Goal: Task Accomplishment & Management: Complete application form

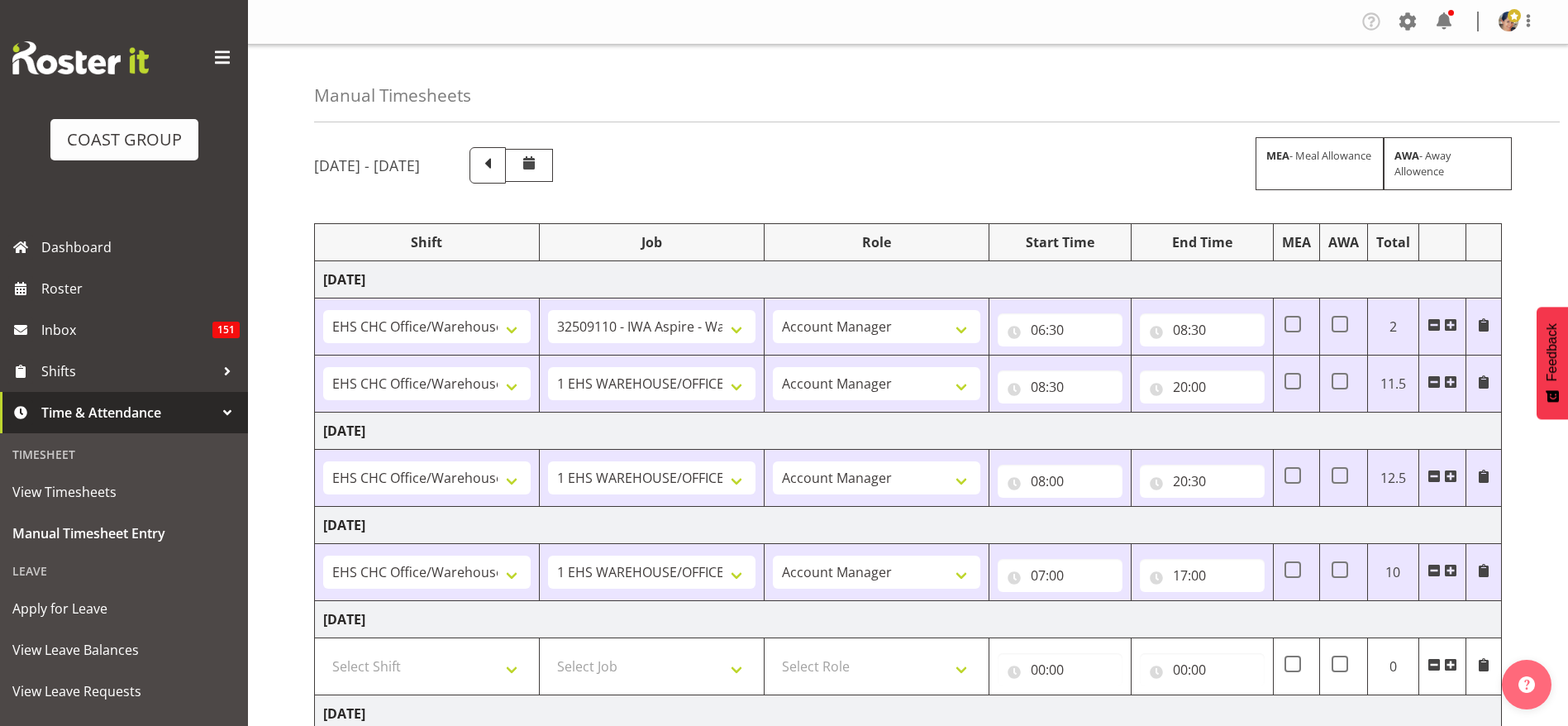
select select "1404"
select select "9028"
select select "37"
select select "1404"
select select "69"
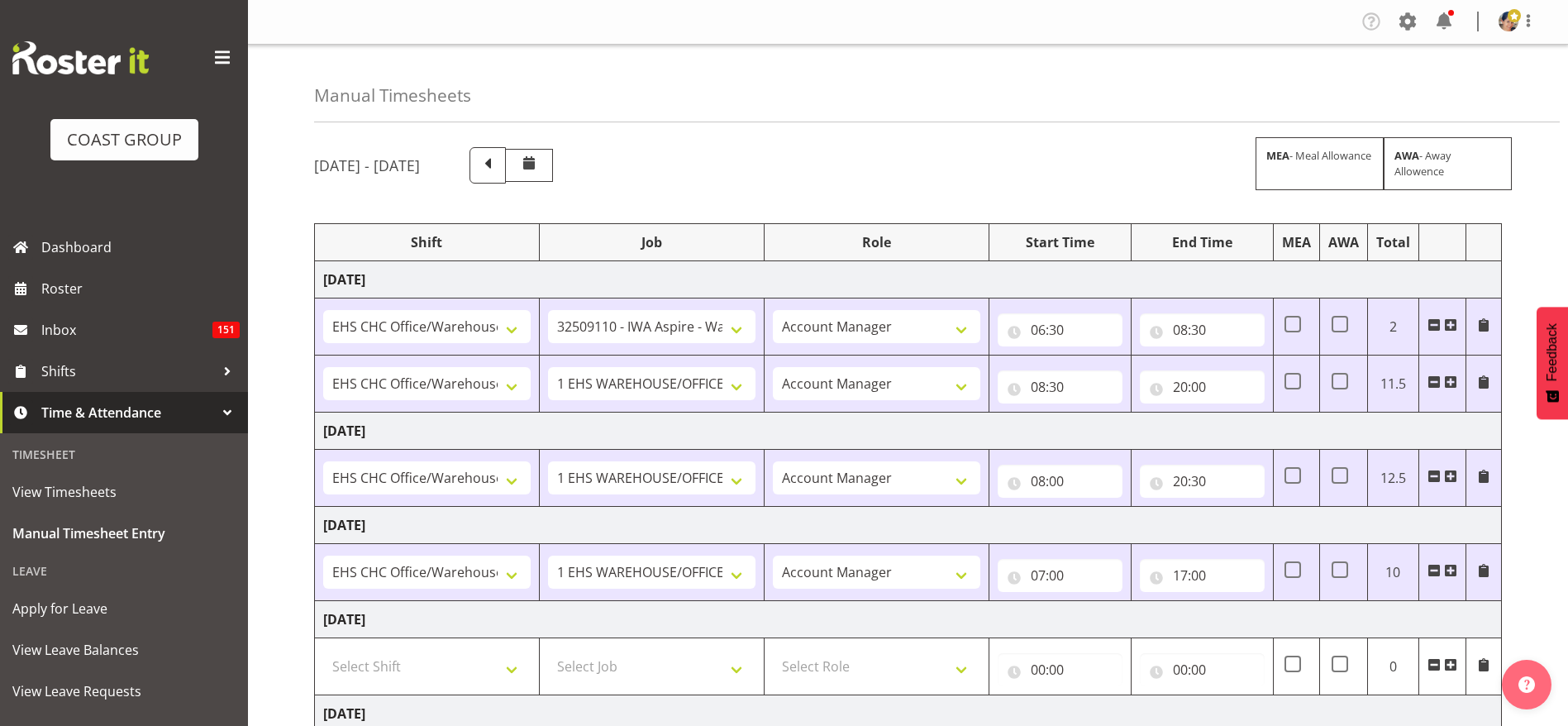
select select "37"
select select "1404"
select select "69"
select select "37"
select select "1404"
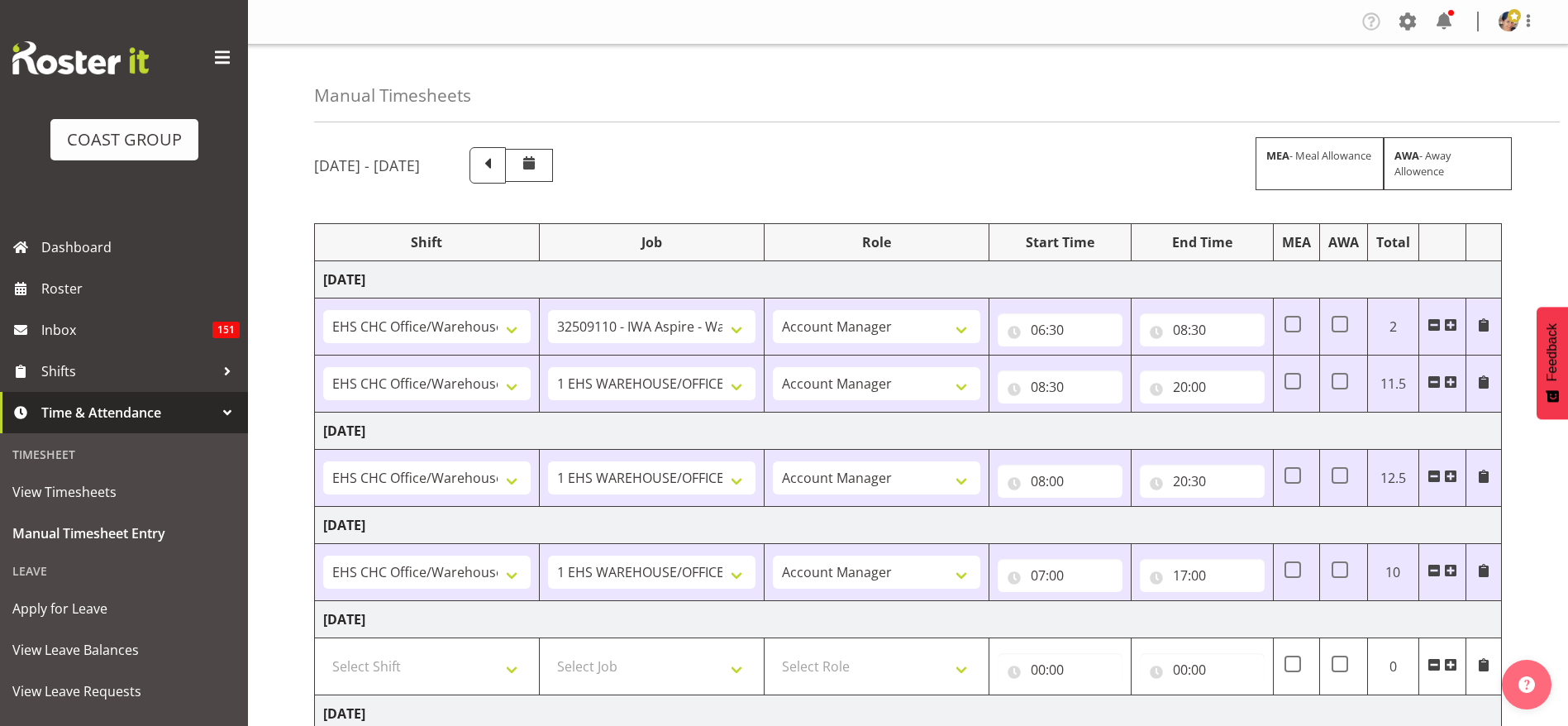
select select "69"
select select "37"
select select "1404"
select select "69"
select select "37"
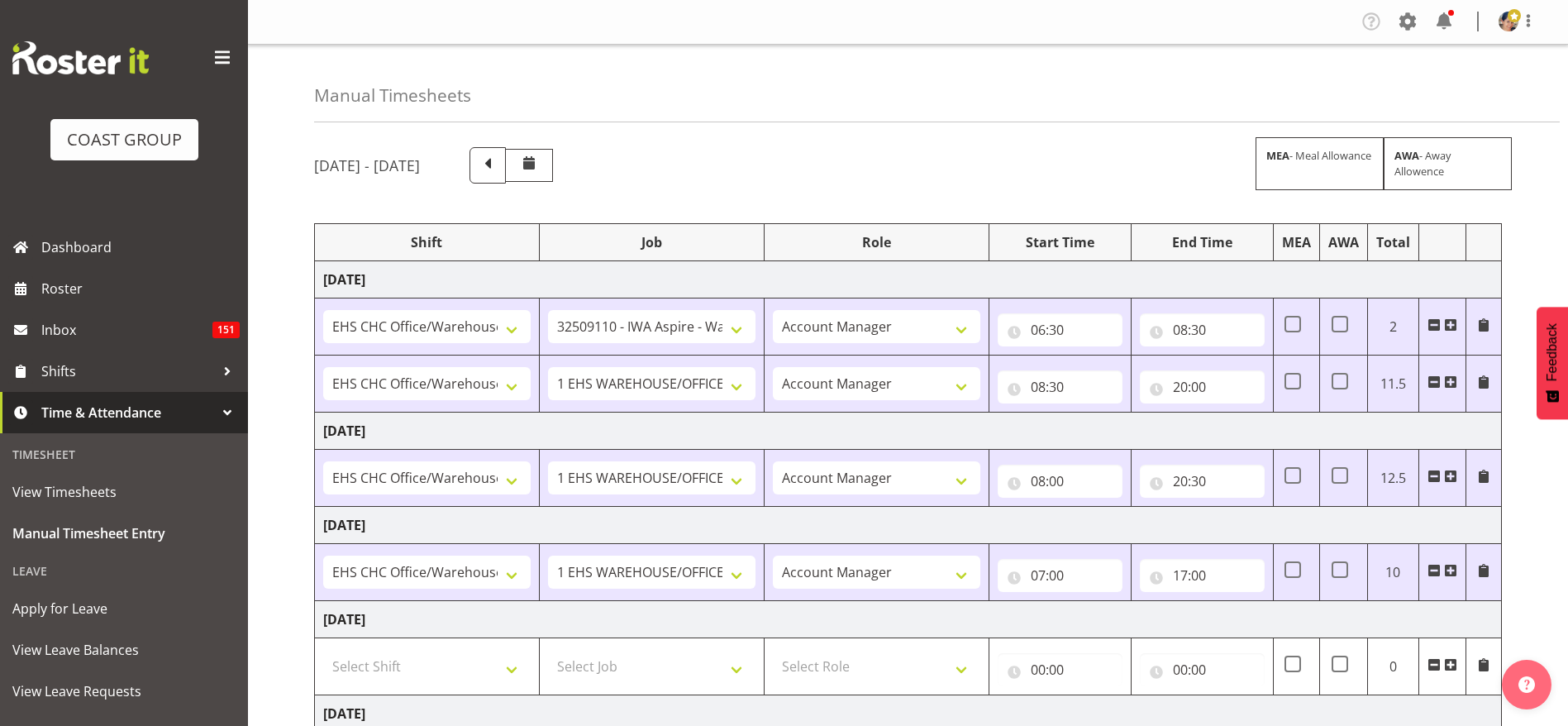
select select "14"
select select "1404"
select select "10517"
select select "37"
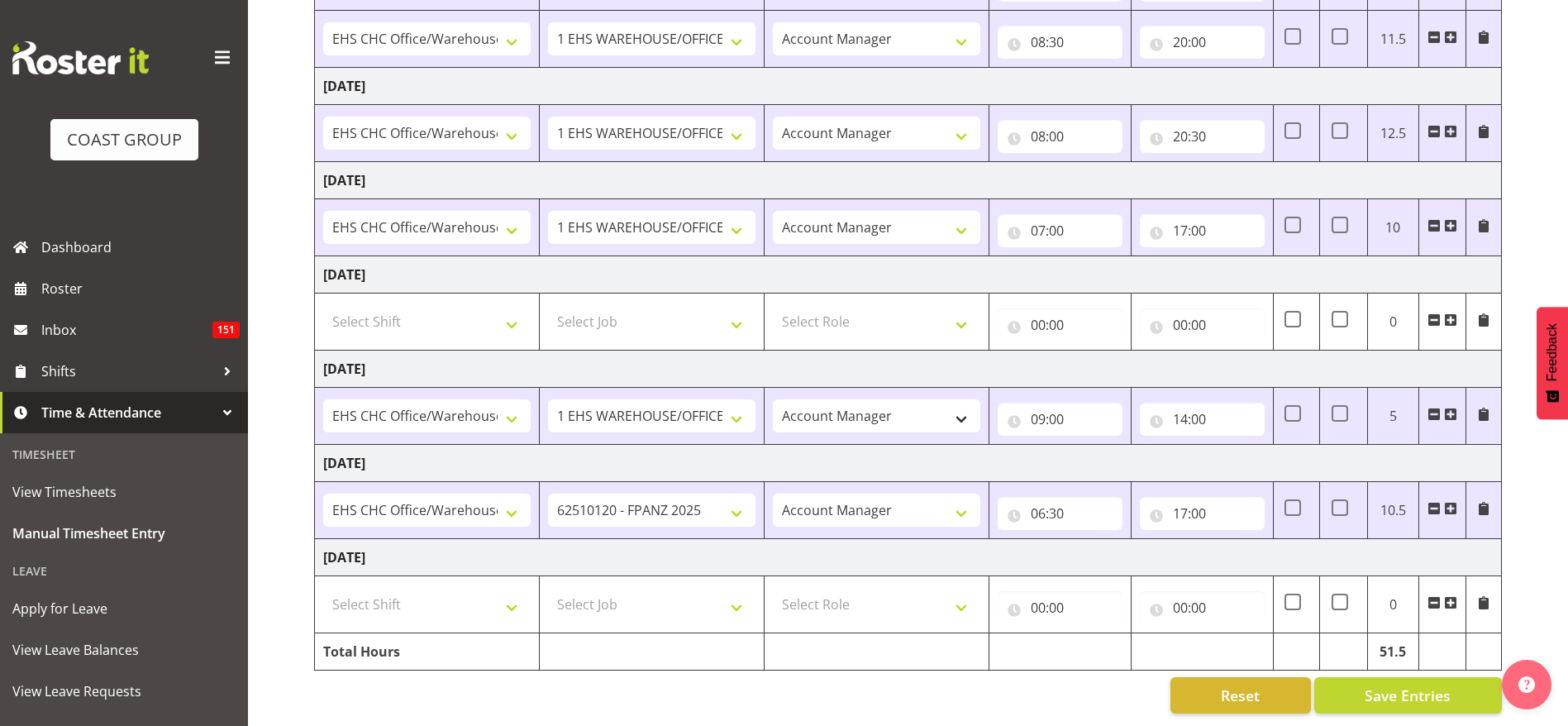
scroll to position [363, 0]
click at [1205, 402] on input "14:00" at bounding box center [1202, 418] width 125 height 33
click at [1244, 445] on select "00 01 02 03 04 05 06 07 08 09 10 11 12 13 14 15 16 17 18 19 20 21 22 23" at bounding box center [1252, 462] width 37 height 33
select select "11"
click at [1234, 445] on select "00 01 02 03 04 05 06 07 08 09 10 11 12 13 14 15 16 17 18 19 20 21 22 23" at bounding box center [1252, 462] width 37 height 33
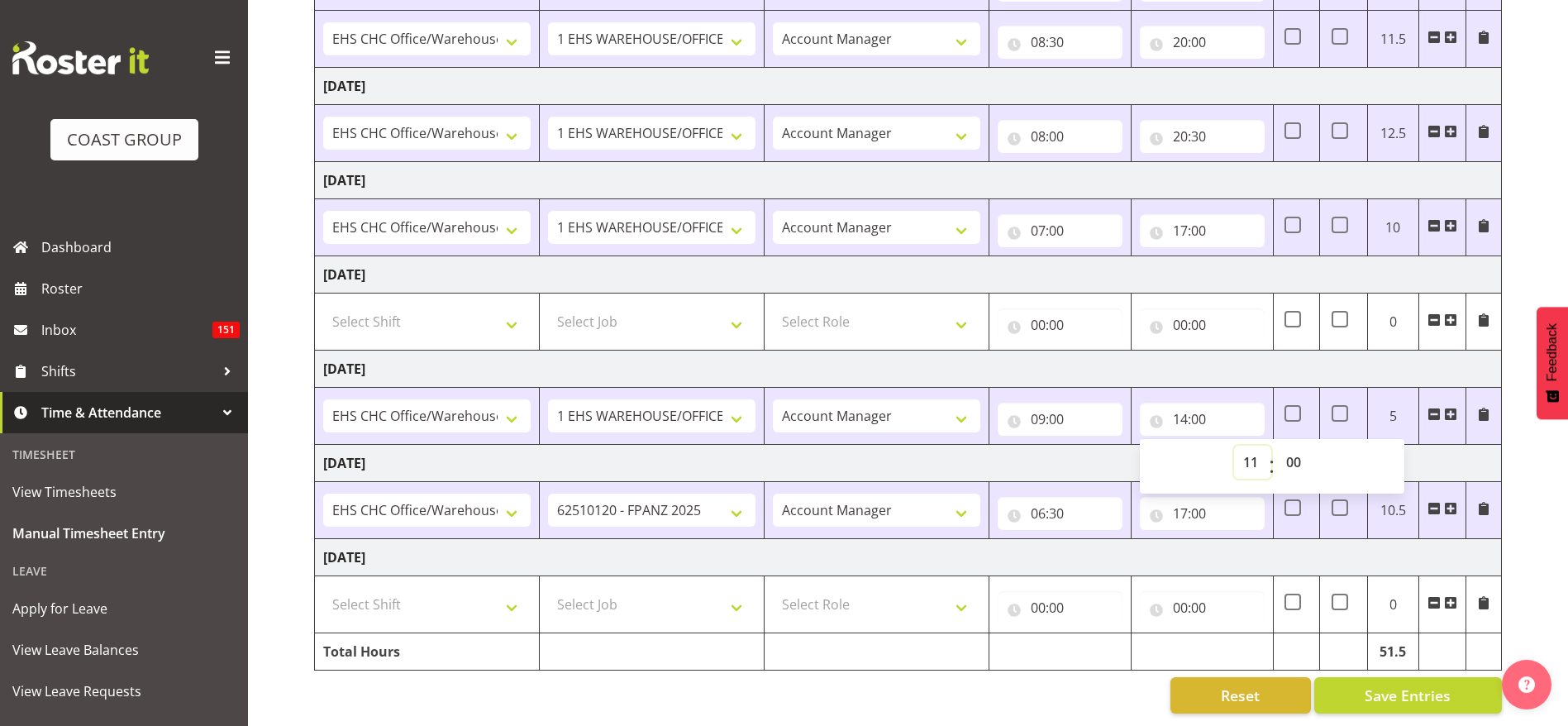
type input "11:00"
click at [1295, 445] on select "00 01 02 03 04 05 06 07 08 09 10 11 12 13 14 15 16 17 18 19 20 21 22 23 24 25 2…" at bounding box center [1295, 462] width 37 height 33
select select "29"
click at [1277, 445] on select "00 01 02 03 04 05 06 07 08 09 10 11 12 13 14 15 16 17 18 19 20 21 22 23 24 25 2…" at bounding box center [1295, 462] width 37 height 33
type input "11:29"
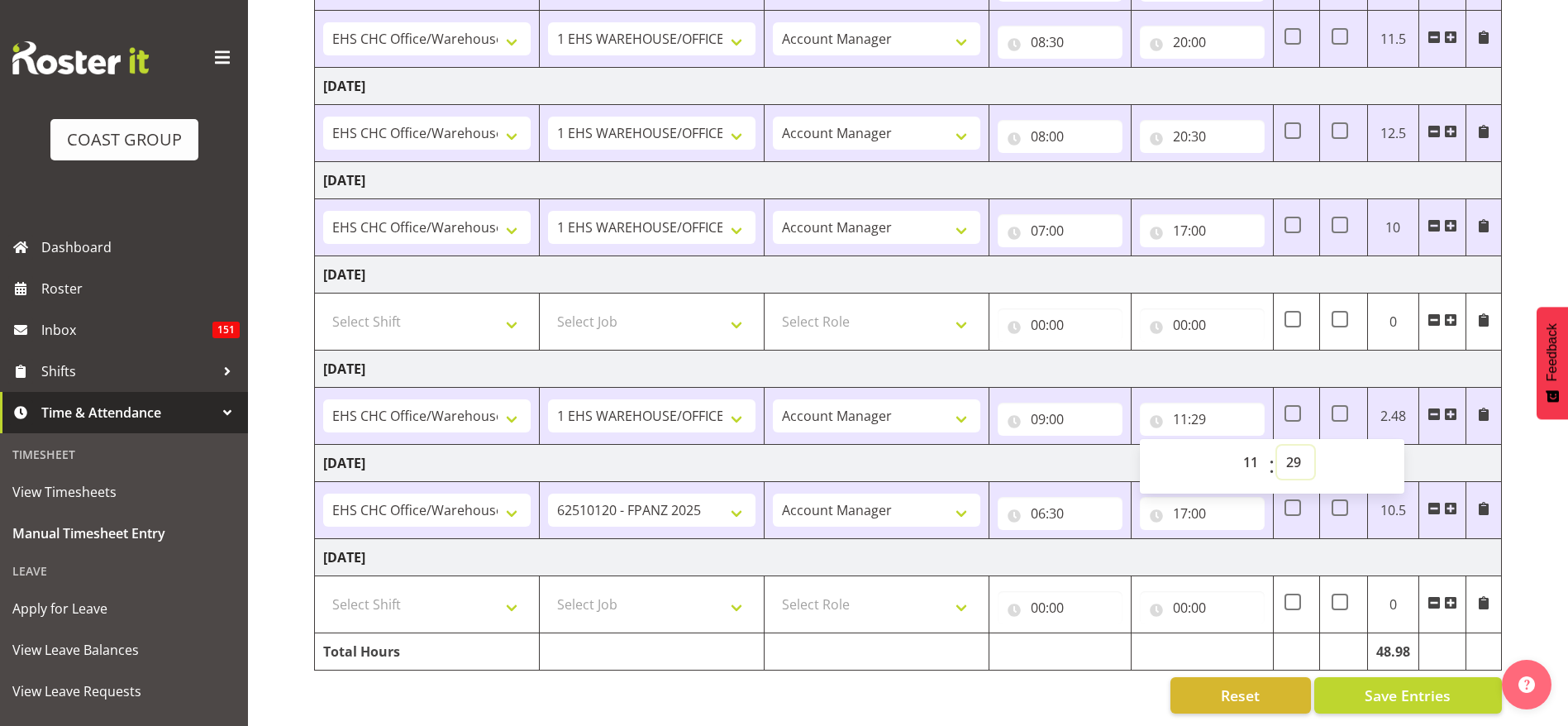
click at [1295, 445] on select "00 01 02 03 04 05 06 07 08 09 10 11 12 13 14 15 16 17 18 19 20 21 22 23 24 25 2…" at bounding box center [1295, 462] width 37 height 33
select select "30"
click at [1277, 445] on select "00 01 02 03 04 05 06 07 08 09 10 11 12 13 14 15 16 17 18 19 20 21 22 23 24 25 2…" at bounding box center [1295, 462] width 37 height 33
type input "11:30"
click at [1243, 351] on td "[DATE]" at bounding box center [908, 369] width 1187 height 37
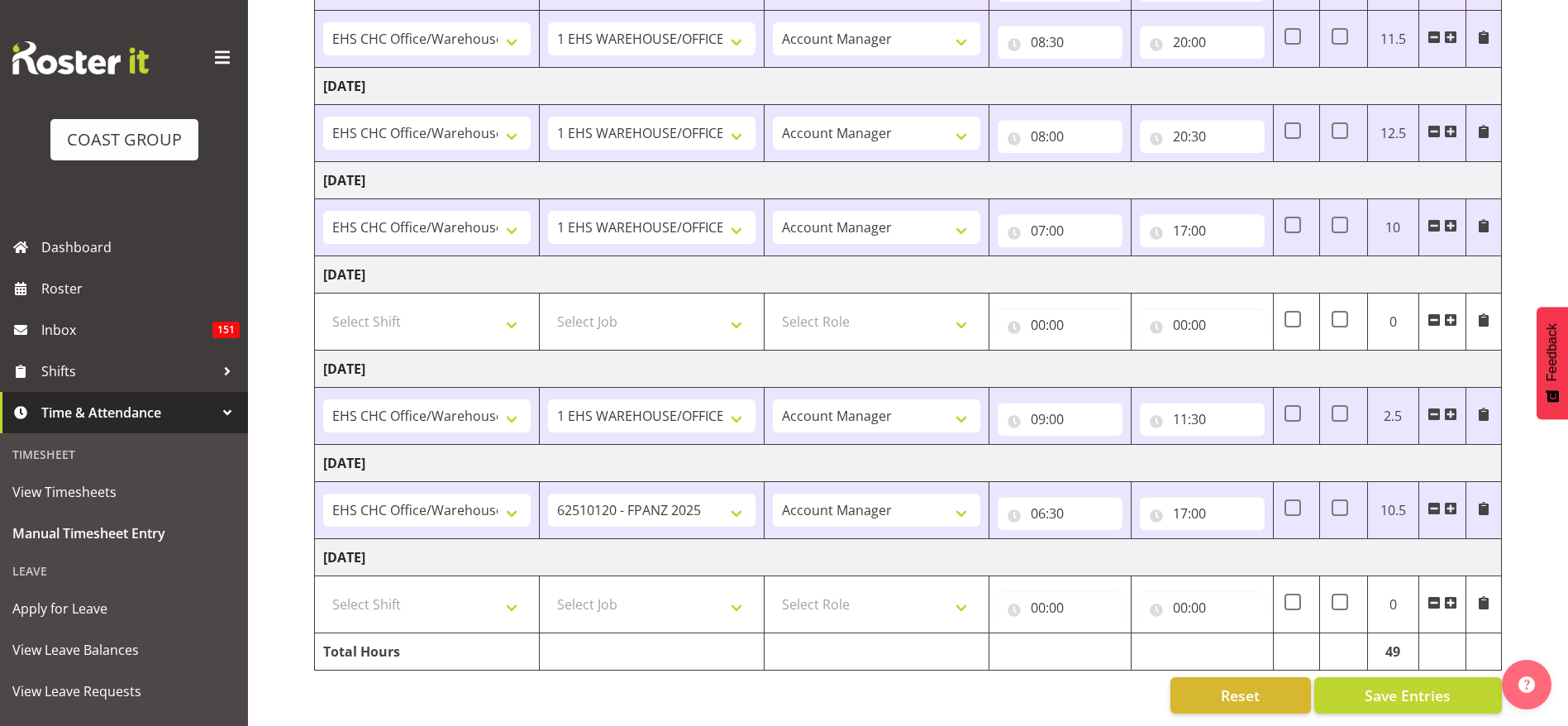
click at [1448, 408] on span at bounding box center [1450, 414] width 13 height 13
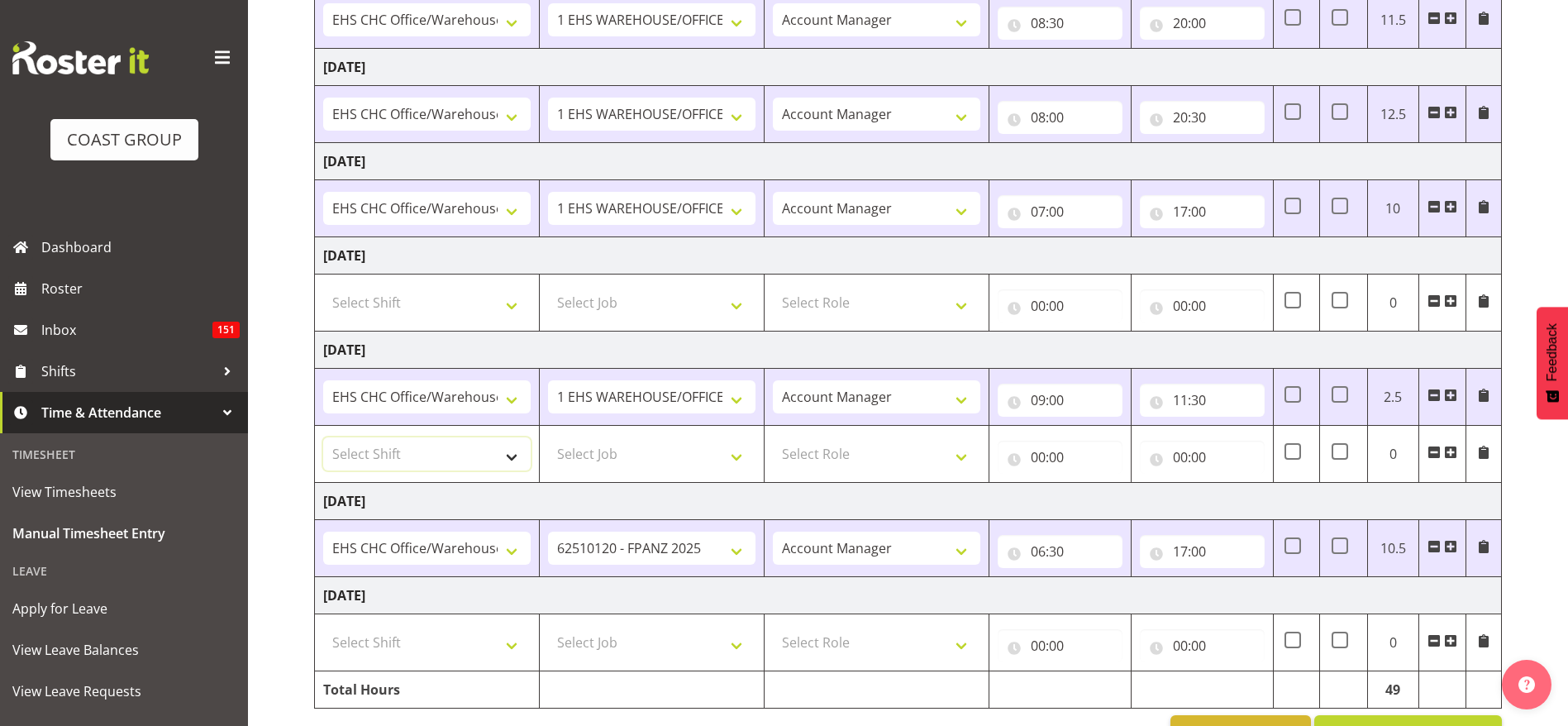
click at [435, 439] on select "Select Shift Break AHICE Break ATSNZ Break All Blacks casual Break Arts [PERSON…" at bounding box center [426, 453] width 208 height 33
select select "1404"
click at [323, 437] on select "Select Shift Break AHICE Break ATSNZ Break All Blacks casual Break Arts [PERSON…" at bounding box center [426, 453] width 208 height 33
click at [656, 455] on select "1 Carlton Events 1 [PERSON_NAME] 1 [PERSON_NAME][GEOGRAPHIC_DATA] 1 EHS WAREHOU…" at bounding box center [651, 453] width 208 height 33
select select "69"
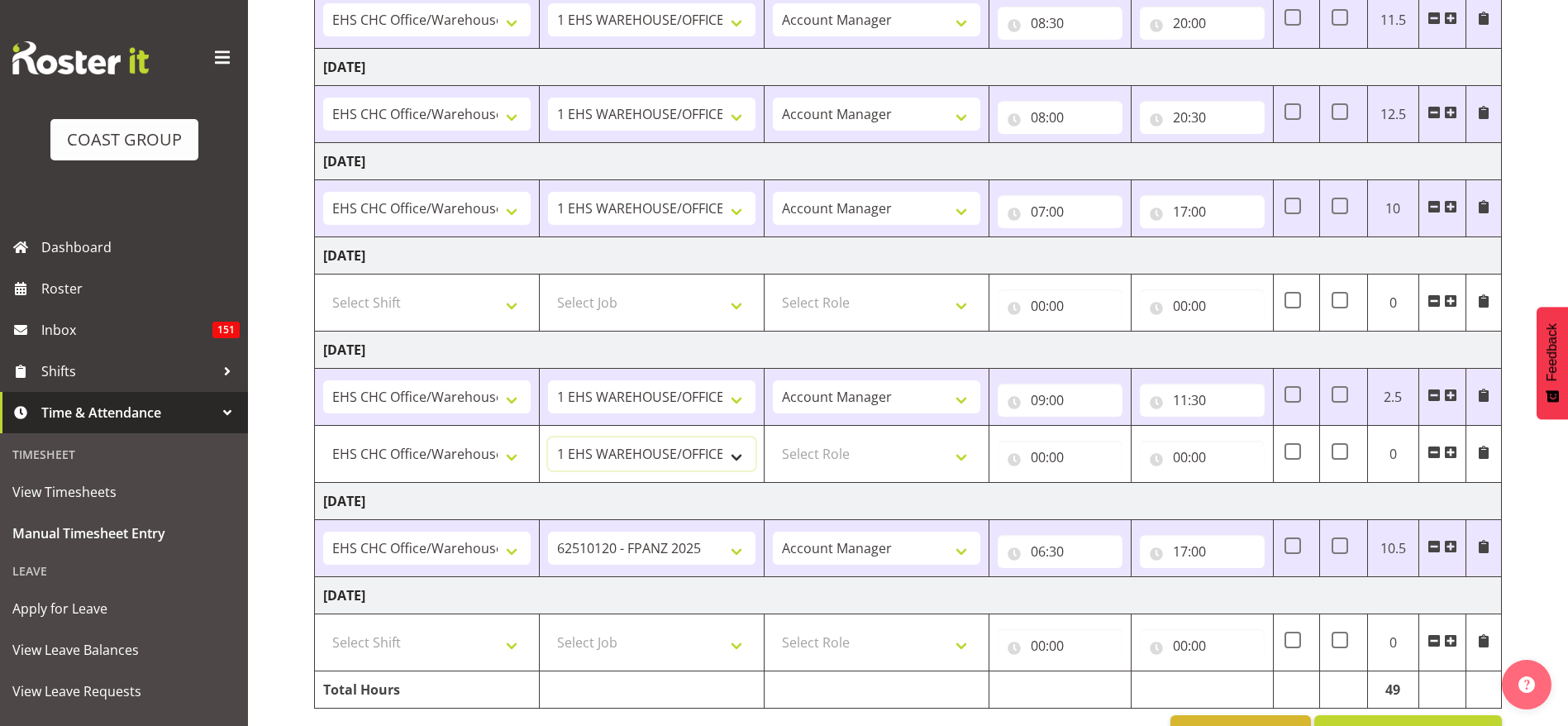
click at [548, 437] on select "1 Carlton Events 1 [PERSON_NAME] 1 [PERSON_NAME][GEOGRAPHIC_DATA] 1 EHS WAREHOU…" at bounding box center [651, 453] width 208 height 33
click at [615, 395] on select "1 Carlton Events 1 [PERSON_NAME] 1 [PERSON_NAME][GEOGRAPHIC_DATA] 1 EHS WAREHOU…" at bounding box center [651, 397] width 208 height 33
select select "9205"
click at [548, 381] on select "1 Carlton Events 1 [PERSON_NAME] 1 [PERSON_NAME][GEOGRAPHIC_DATA] 1 EHS WAREHOU…" at bounding box center [651, 397] width 208 height 33
click at [865, 445] on select "Select Role ACCOUNT MANAGER Account Manager" at bounding box center [876, 453] width 208 height 33
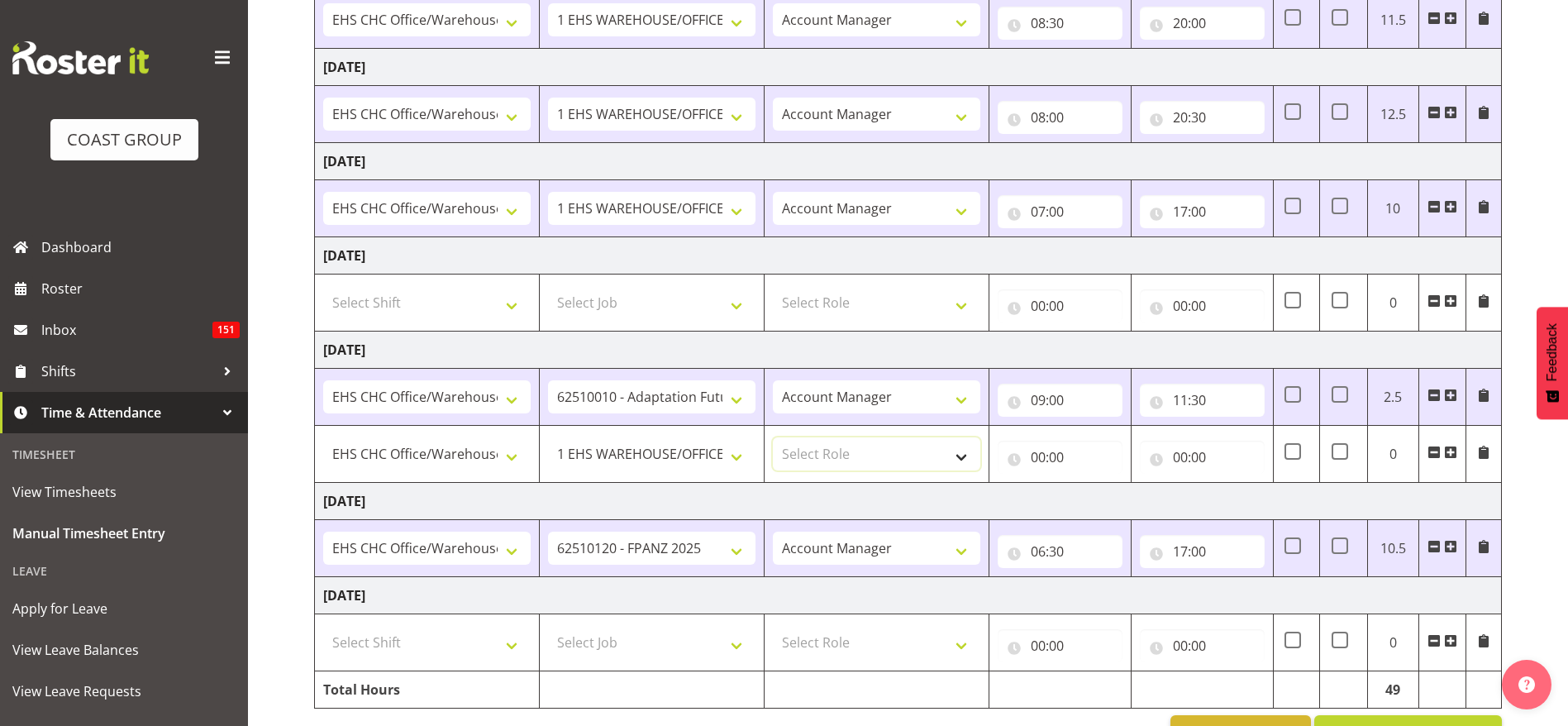
select select "37"
click at [773, 437] on select "Select Role ACCOUNT MANAGER Account Manager" at bounding box center [876, 453] width 208 height 33
click at [1058, 452] on input "00:00" at bounding box center [1060, 457] width 125 height 33
click at [1108, 496] on select "00 01 02 03 04 05 06 07 08 09 10 11 12 13 14 15 16 17 18 19 20 21 22 23" at bounding box center [1110, 500] width 37 height 33
select select "11"
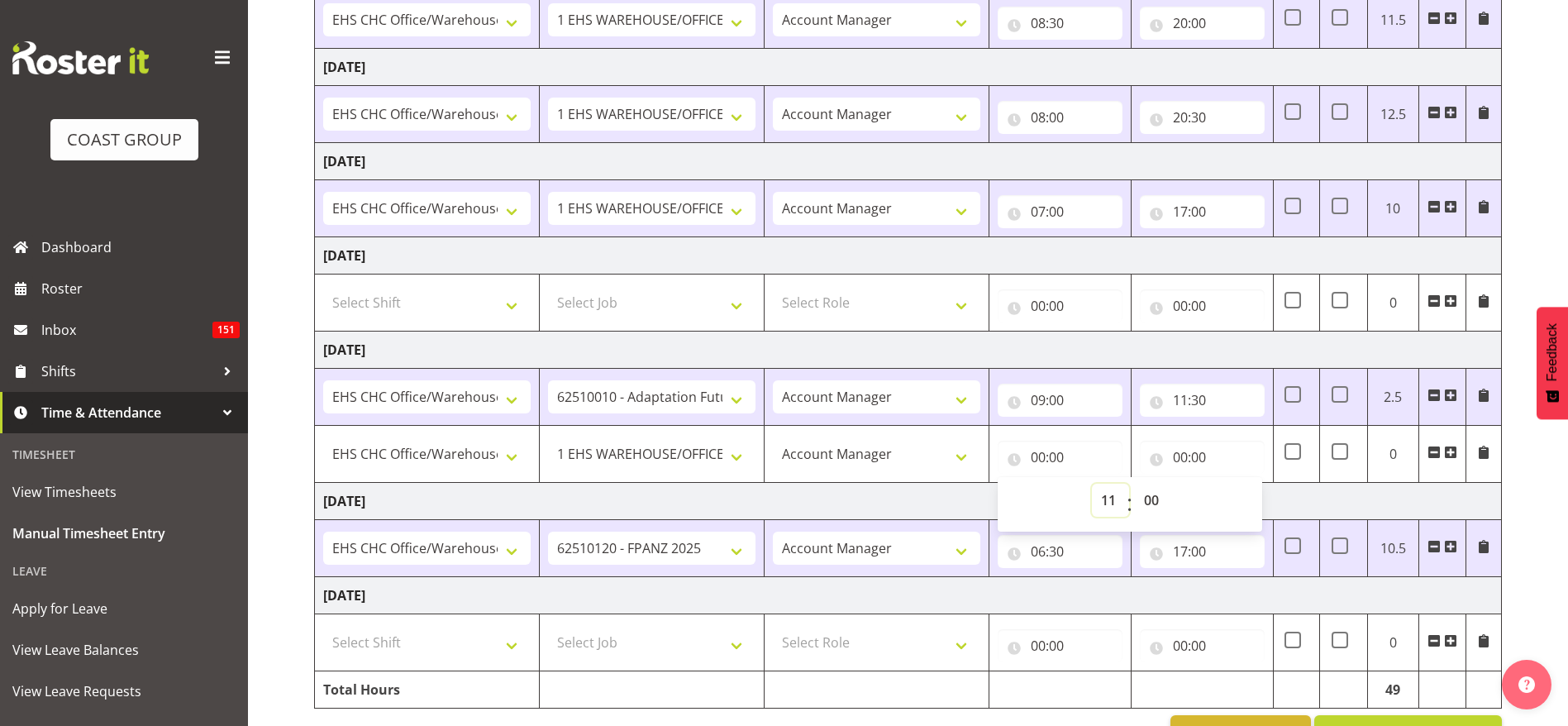
click at [1092, 484] on select "00 01 02 03 04 05 06 07 08 09 10 11 12 13 14 15 16 17 18 19 20 21 22 23" at bounding box center [1110, 500] width 37 height 33
type input "11:00"
click at [1158, 495] on select "00 01 02 03 04 05 06 07 08 09 10 11 12 13 14 15 16 17 18 19 20 21 22 23 24 25 2…" at bounding box center [1153, 500] width 37 height 33
select select "30"
click at [1135, 484] on select "00 01 02 03 04 05 06 07 08 09 10 11 12 13 14 15 16 17 18 19 20 21 22 23 24 25 2…" at bounding box center [1153, 500] width 37 height 33
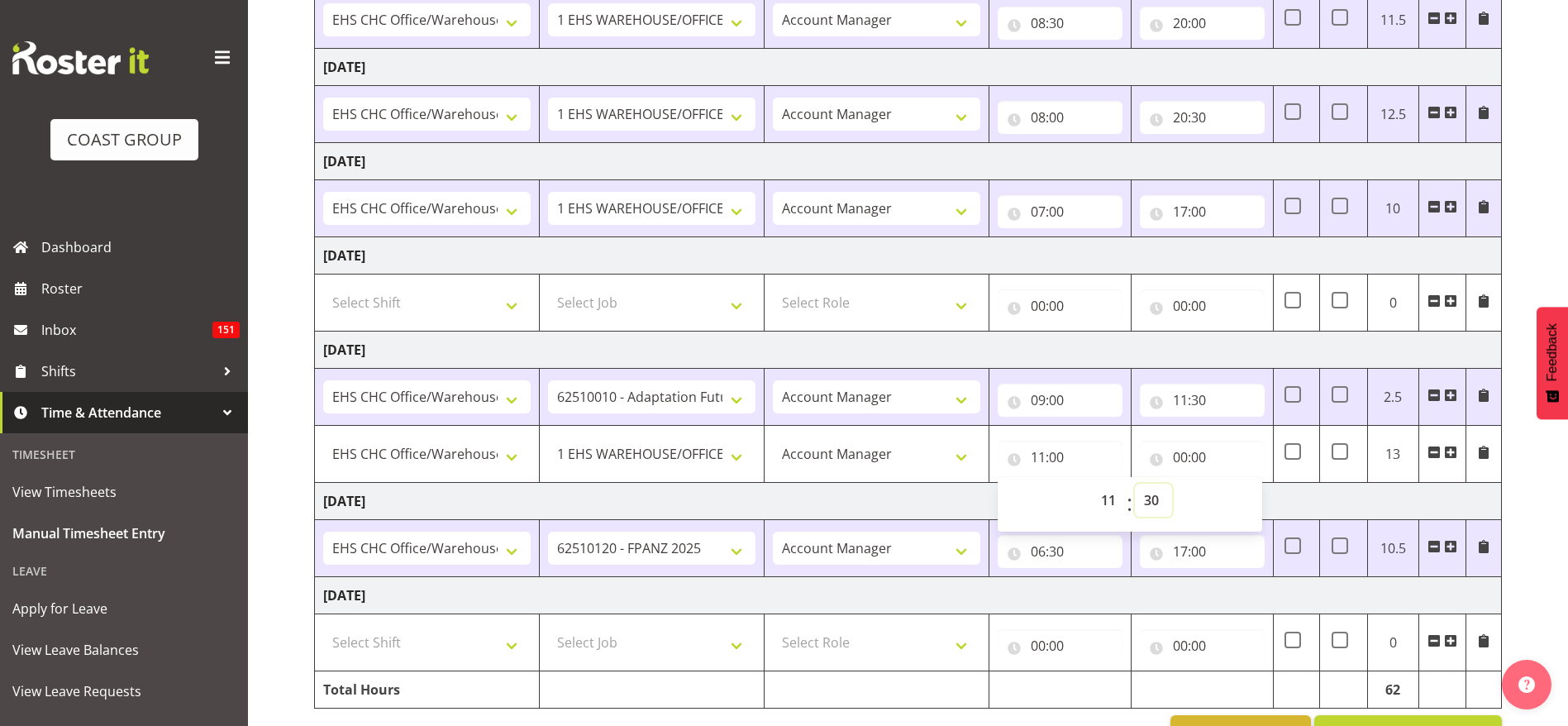
type input "11:30"
click at [1192, 462] on input "00:00" at bounding box center [1202, 457] width 125 height 33
click at [1255, 500] on select "00 01 02 03 04 05 06 07 08 09 10 11 12 13 14 15 16 17 18 19 20 21 22 23" at bounding box center [1252, 500] width 37 height 33
select select "14"
click at [1234, 484] on select "00 01 02 03 04 05 06 07 08 09 10 11 12 13 14 15 16 17 18 19 20 21 22 23" at bounding box center [1252, 500] width 37 height 33
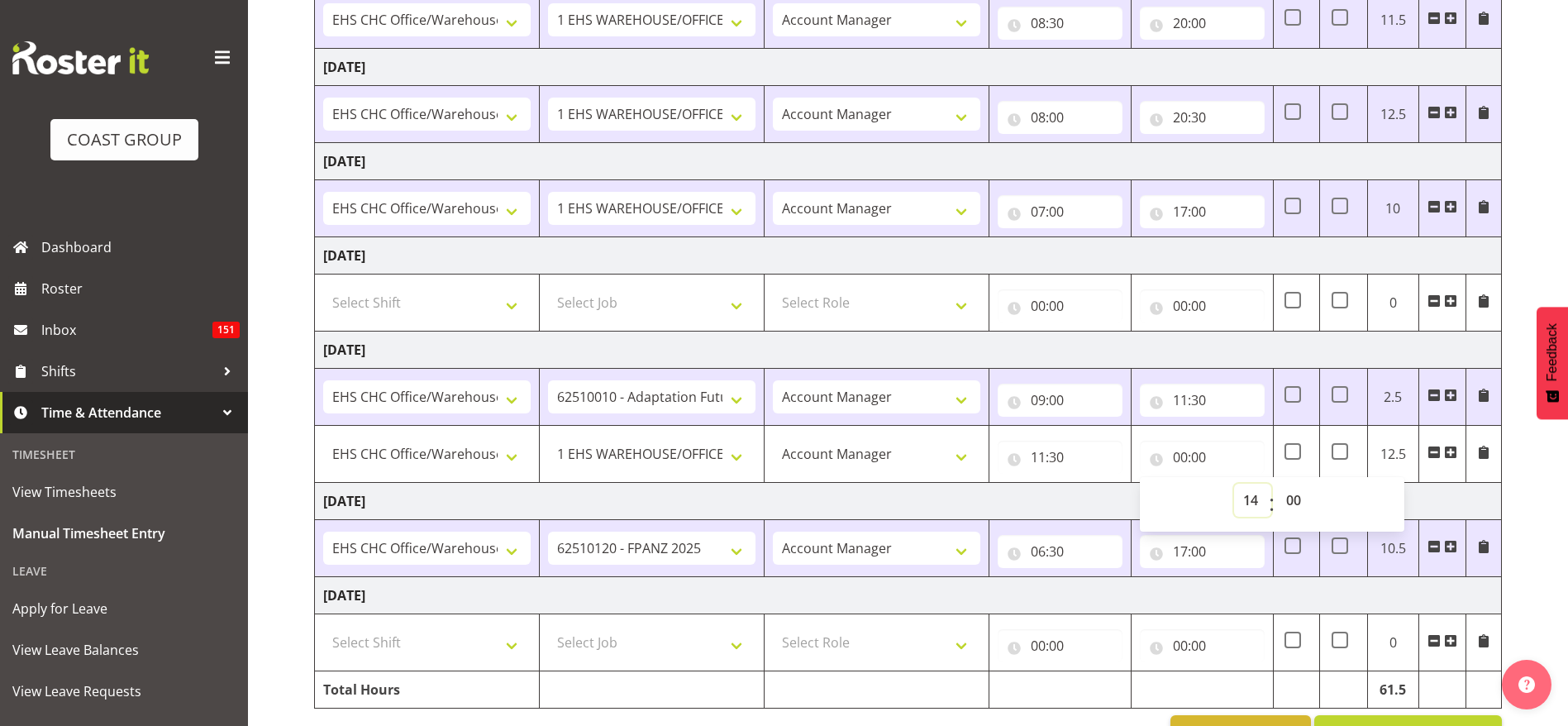
type input "14:00"
click at [1143, 352] on td "[DATE]" at bounding box center [908, 349] width 1187 height 37
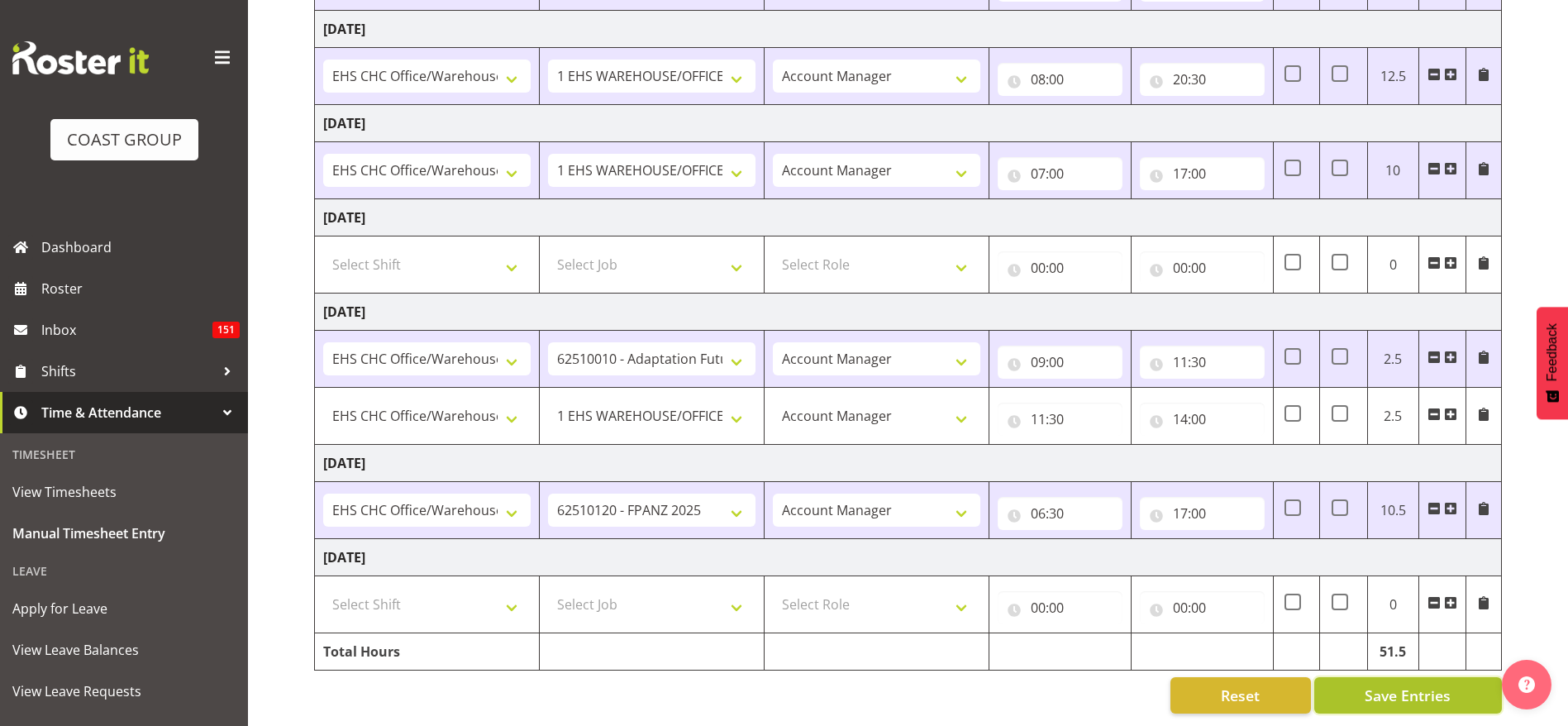
click at [1391, 685] on span "Save Entries" at bounding box center [1408, 695] width 86 height 22
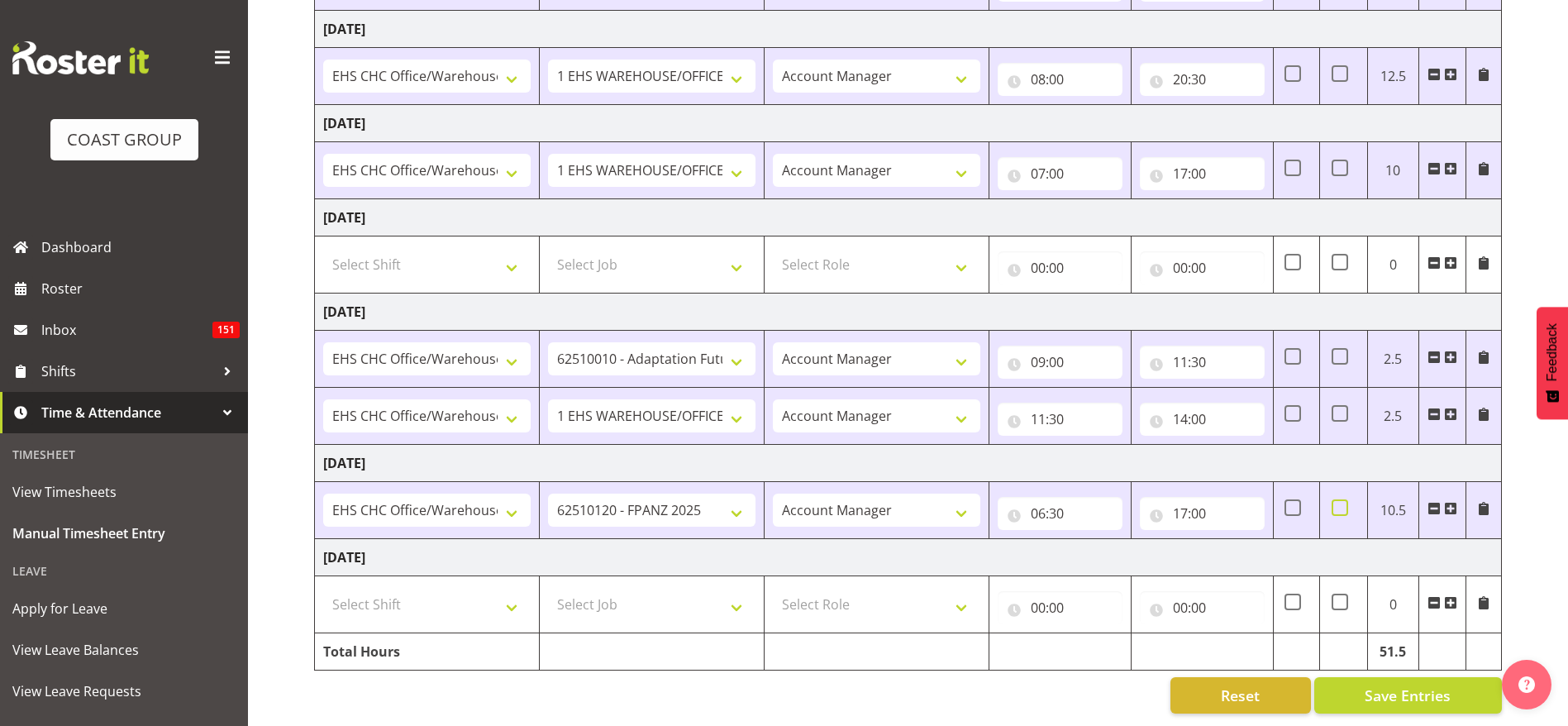
click at [1339, 499] on span at bounding box center [1340, 507] width 16 height 16
click at [1339, 503] on input "checkbox" at bounding box center [1337, 508] width 11 height 11
checkbox input "true"
